Goal: Find specific page/section: Find specific page/section

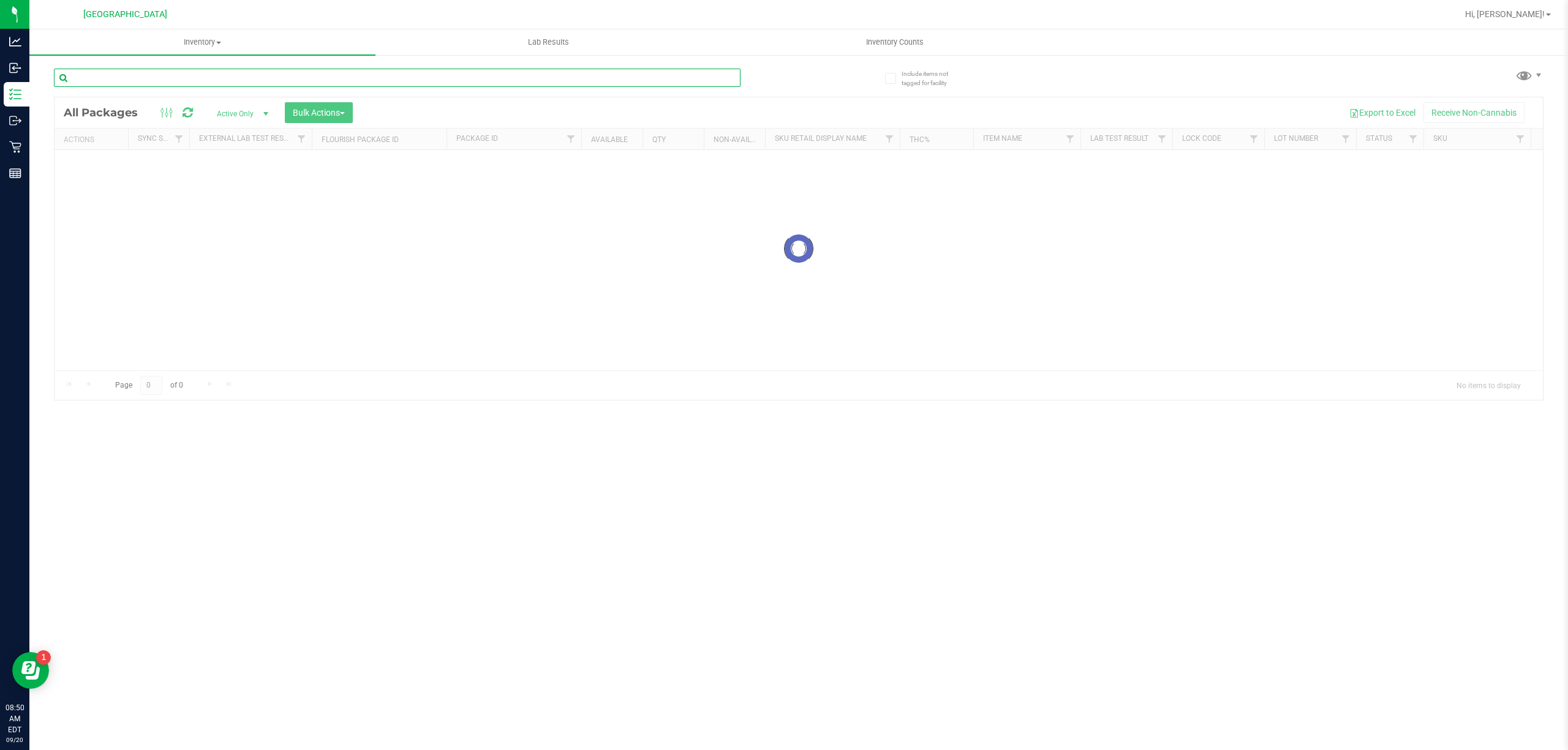
click at [365, 81] on input "text" at bounding box center [397, 78] width 687 height 18
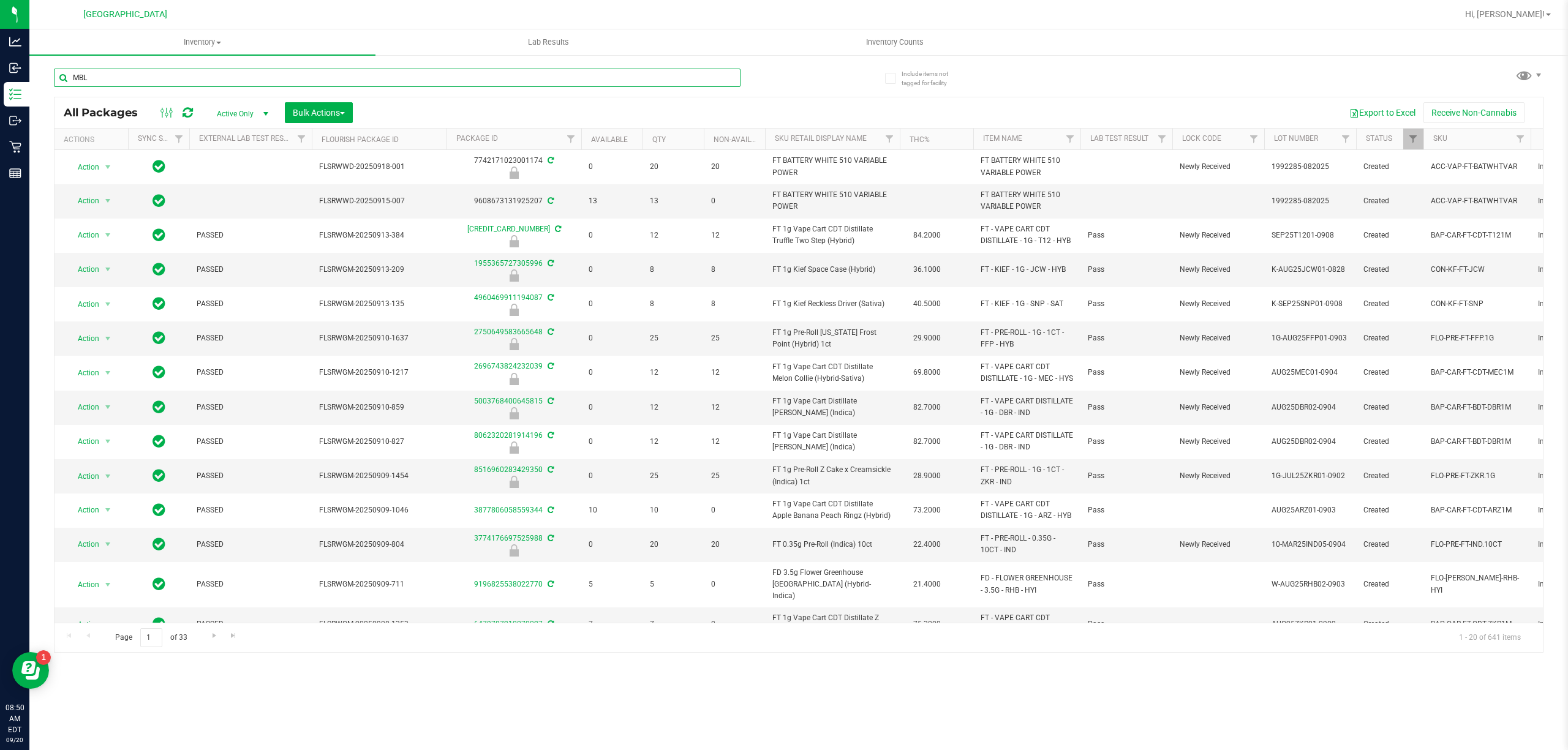
type input "MBL"
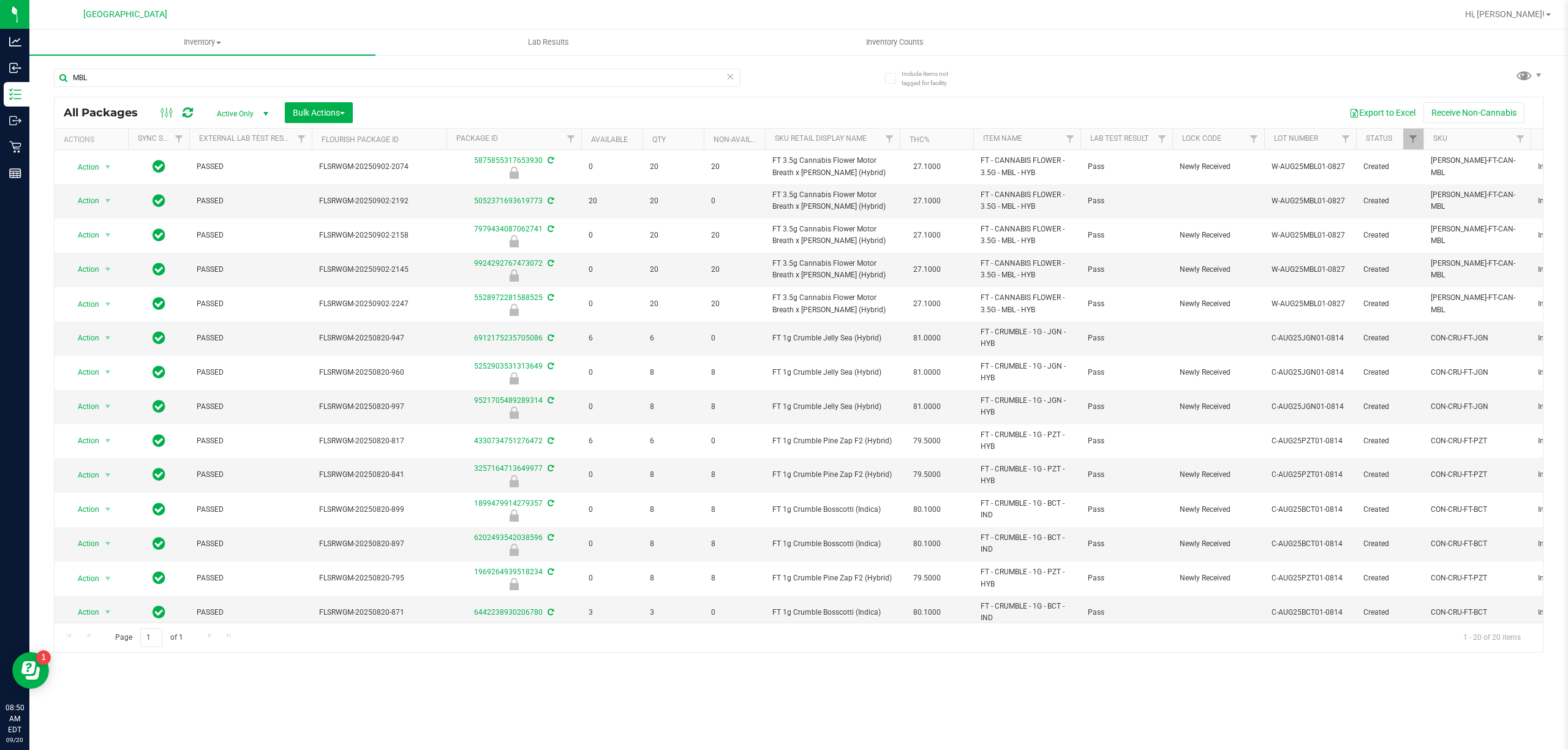
click at [649, 113] on div "Export to Excel Receive Non-Cannabis" at bounding box center [948, 113] width 1172 height 21
click at [397, 79] on input "MBL" at bounding box center [397, 78] width 687 height 18
click at [397, 79] on input "MBL" at bounding box center [397, 78] width 687 height 18
click at [530, 79] on input "MBL" at bounding box center [397, 78] width 687 height 18
drag, startPoint x: 150, startPoint y: 77, endPoint x: 65, endPoint y: 72, distance: 85.1
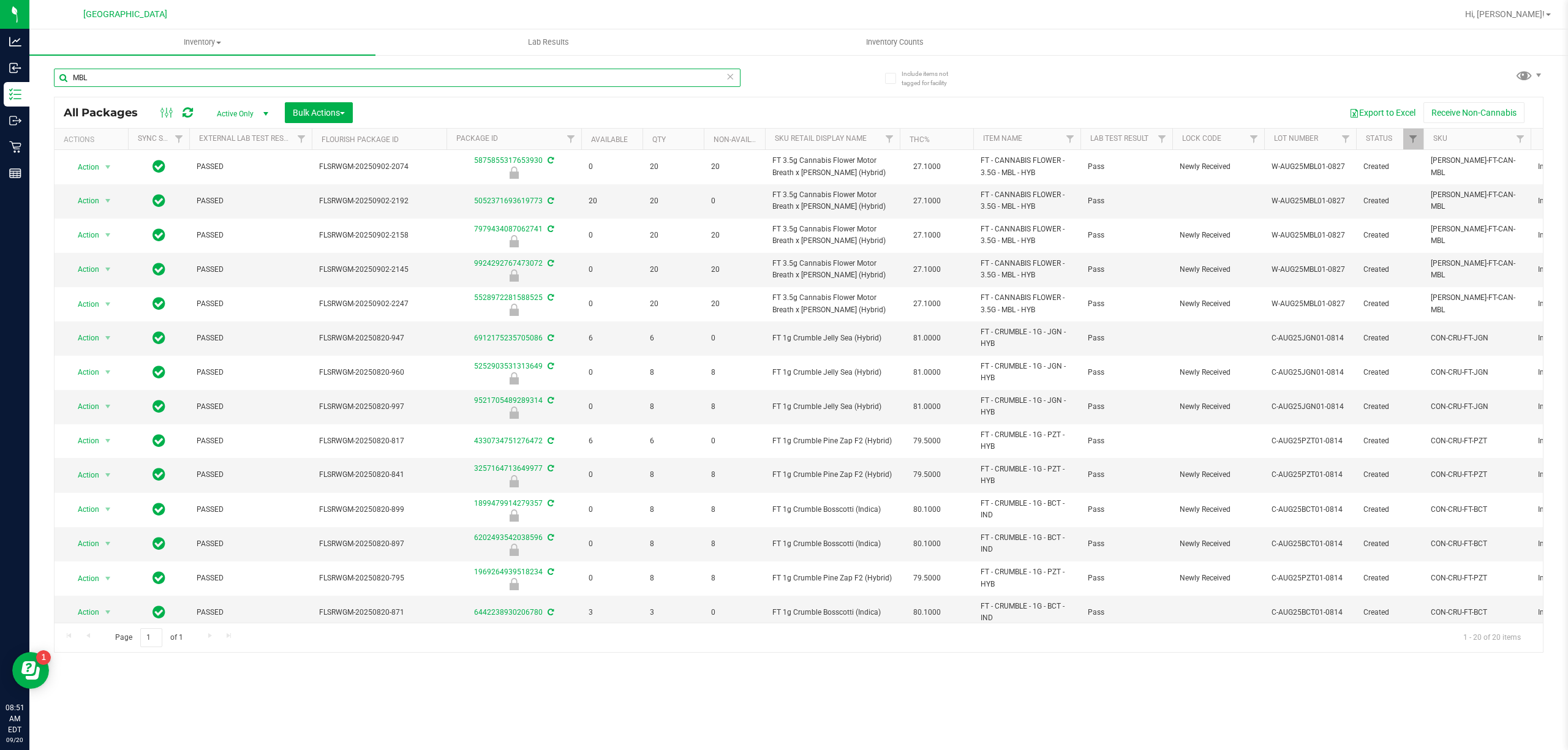
click at [65, 72] on input "MBL" at bounding box center [397, 78] width 687 height 18
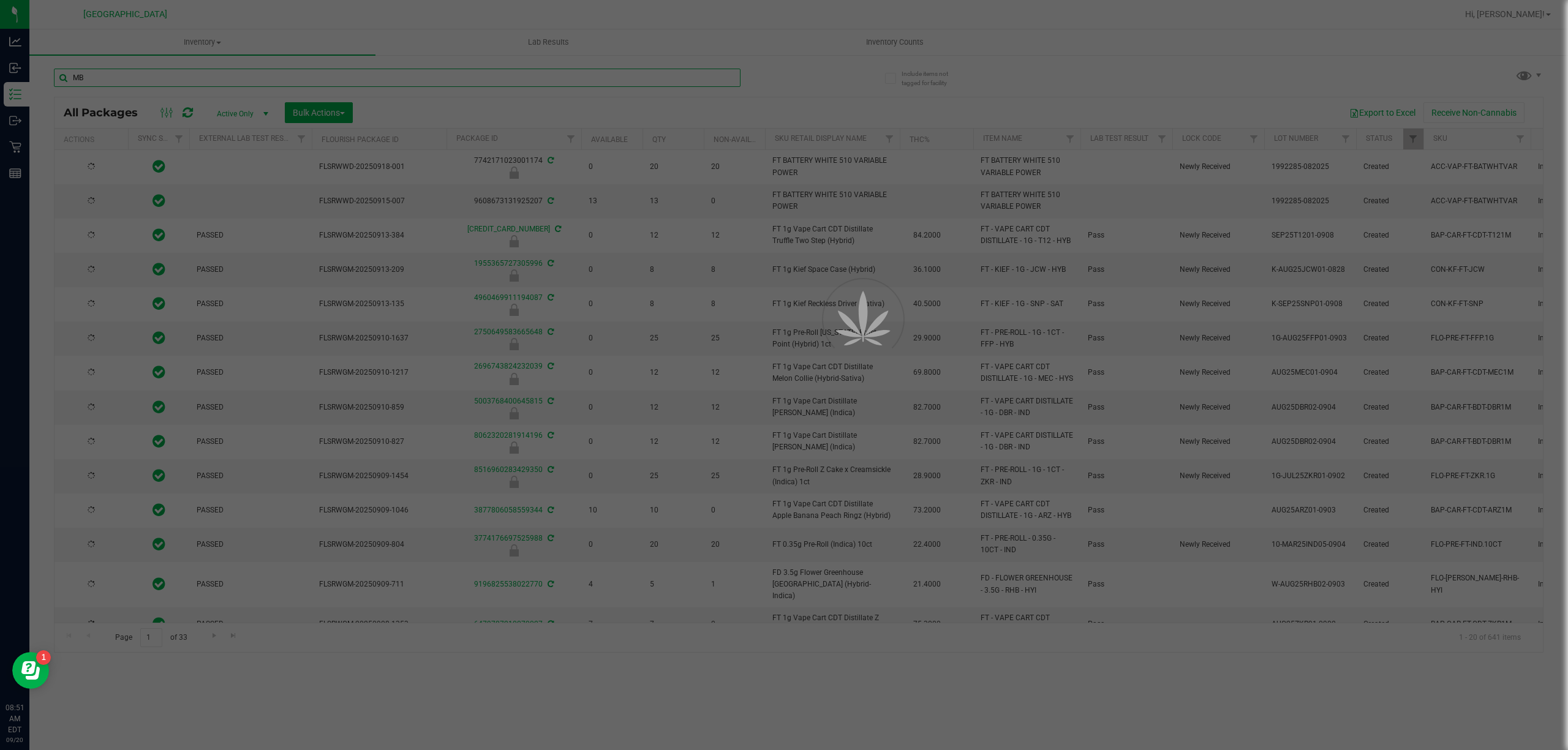
type input "MBL"
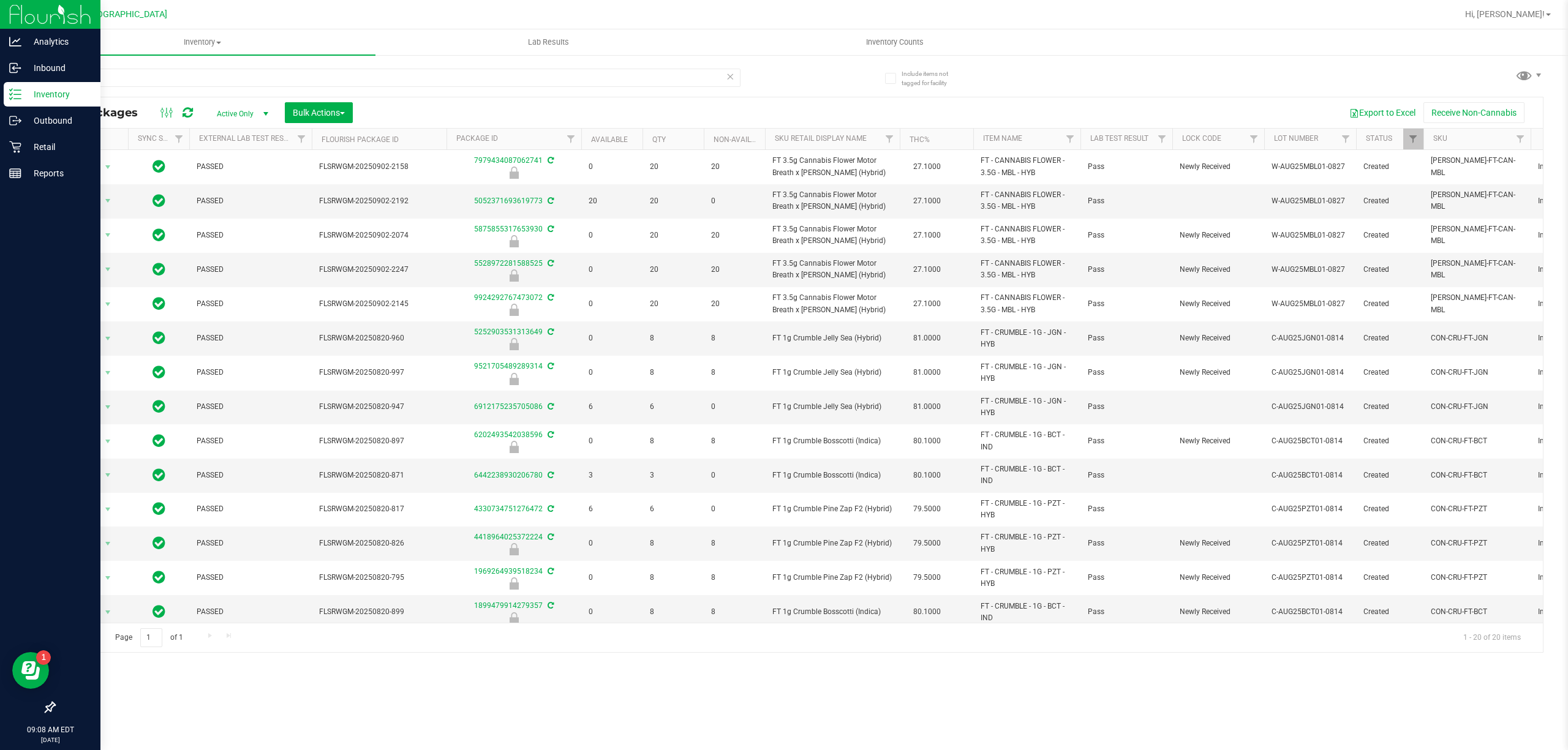
click at [40, 99] on p "Inventory" at bounding box center [58, 95] width 74 height 15
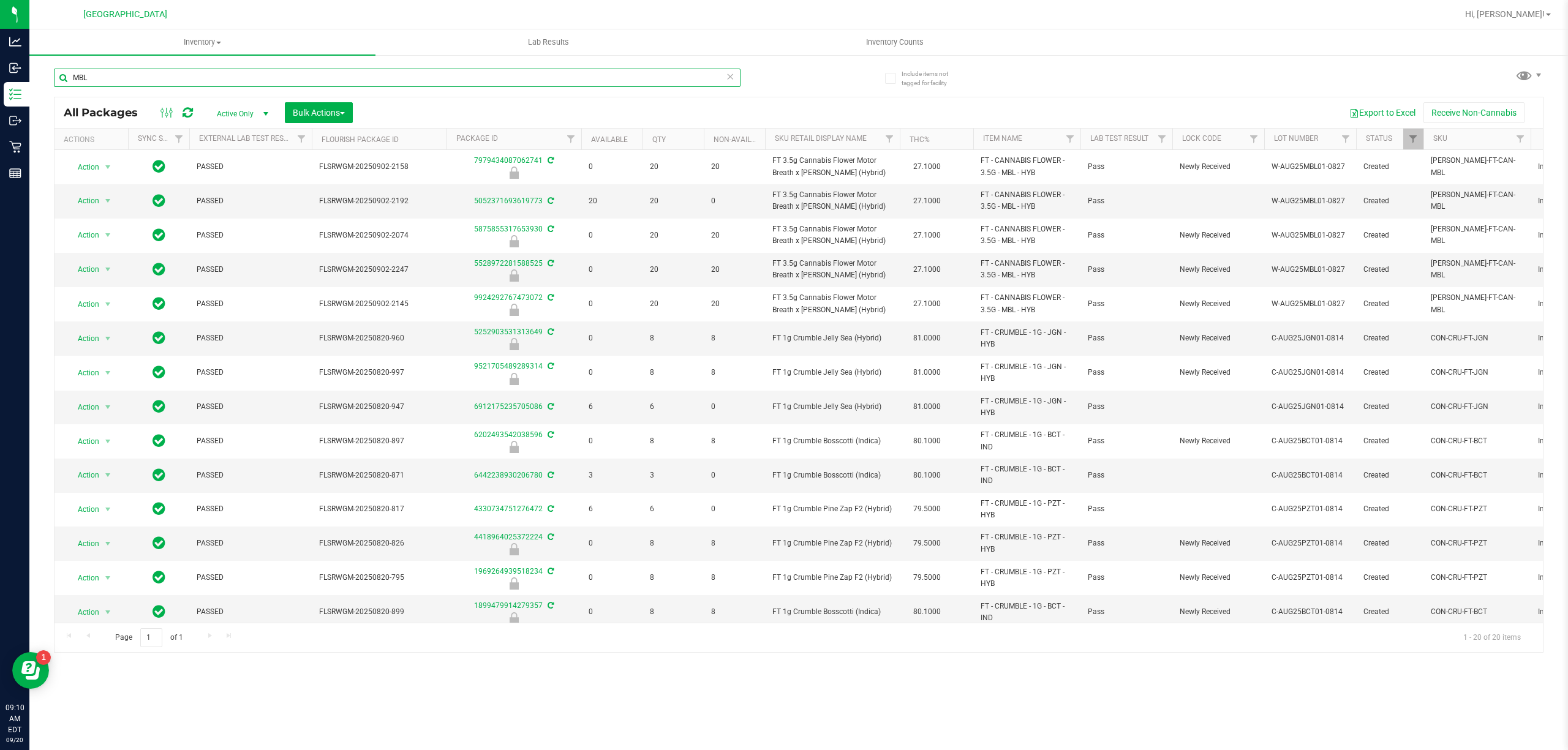
click at [148, 71] on input "MBL" at bounding box center [397, 78] width 687 height 18
click at [111, 70] on input "MBL" at bounding box center [397, 78] width 687 height 18
